Goal: Find specific page/section

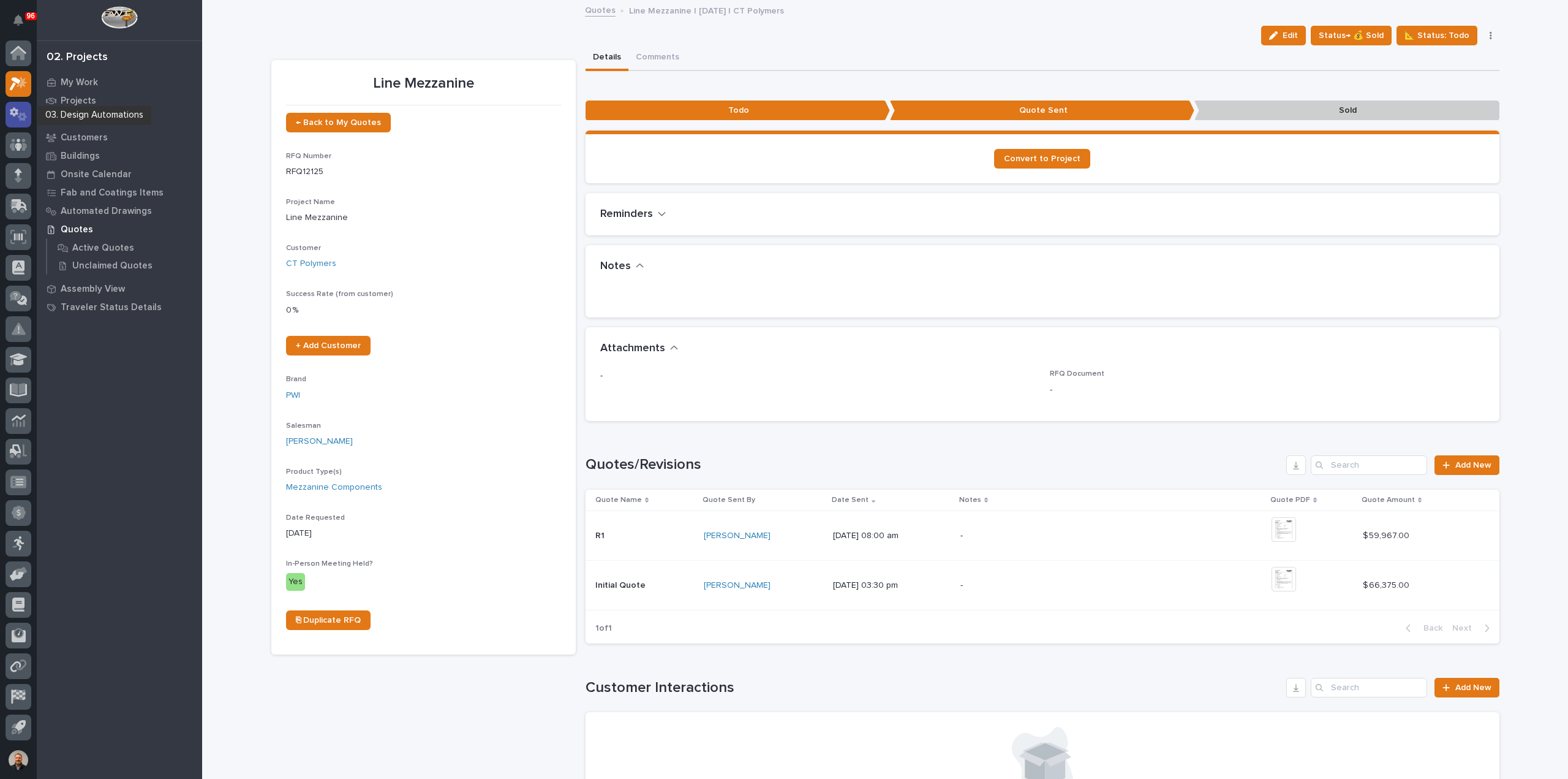
click at [19, 115] on icon at bounding box center [19, 114] width 18 height 14
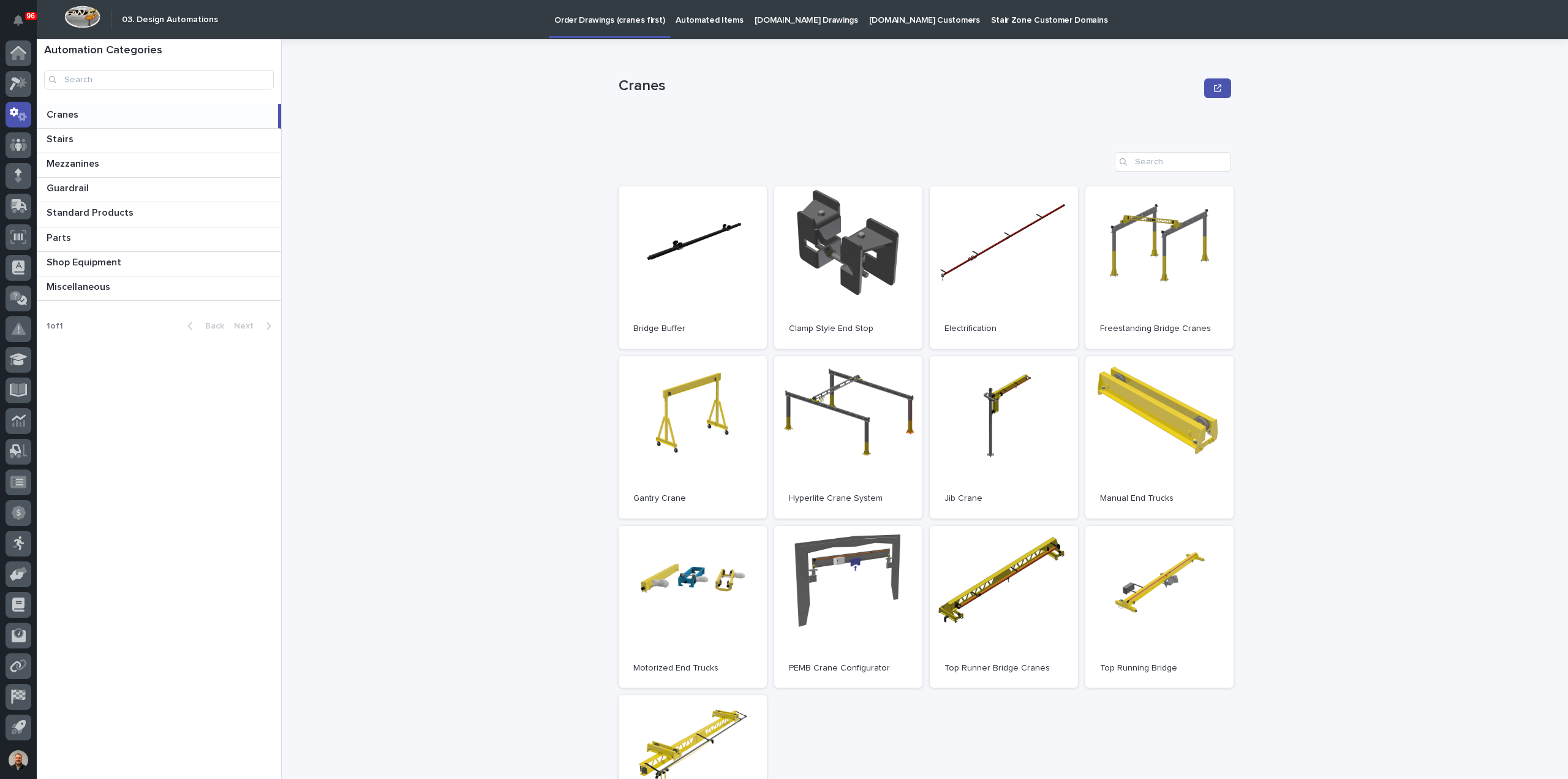
click at [71, 114] on p "Cranes" at bounding box center [63, 114] width 34 height 14
click at [696, 734] on link "Open" at bounding box center [693, 776] width 148 height 163
